Goal: Information Seeking & Learning: Learn about a topic

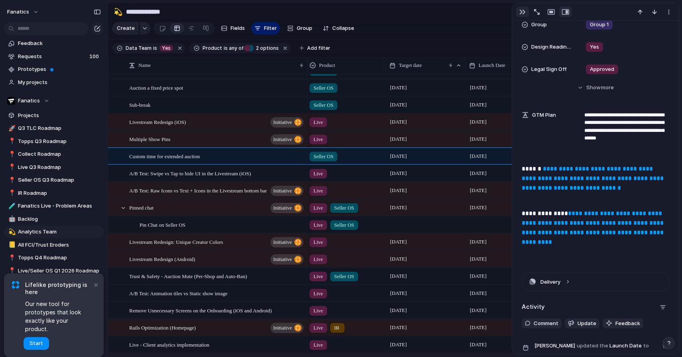
click at [519, 12] on div "button" at bounding box center [522, 12] width 6 height 6
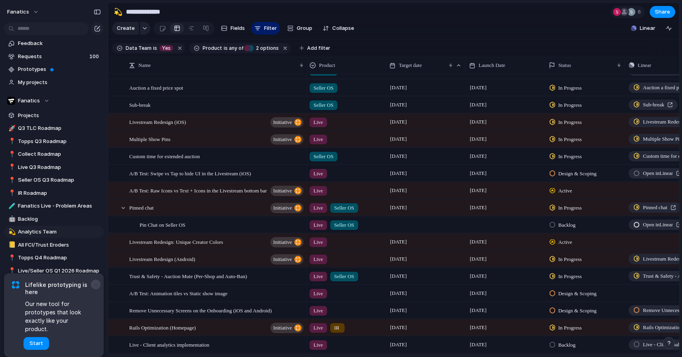
click at [93, 289] on button "×" at bounding box center [96, 285] width 10 height 10
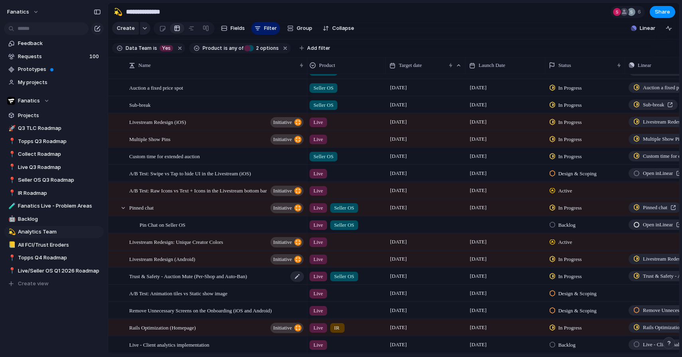
click at [207, 274] on span "Trust & Safety - Auction Mute (Per-Shop and Auto-Ban)" at bounding box center [188, 276] width 118 height 9
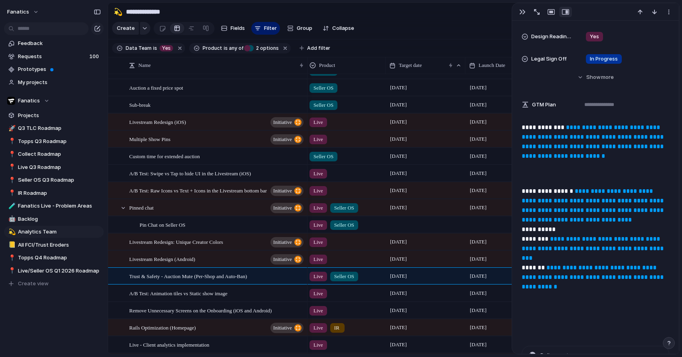
scroll to position [318, 0]
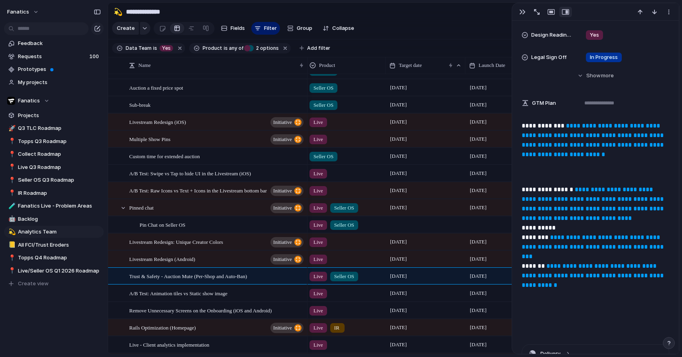
click at [553, 156] on link "**********" at bounding box center [594, 140] width 144 height 35
click at [524, 11] on div "button" at bounding box center [522, 12] width 6 height 6
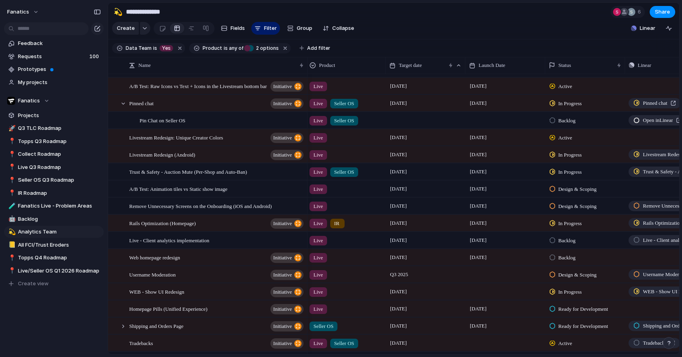
scroll to position [152, 0]
